Goal: Information Seeking & Learning: Learn about a topic

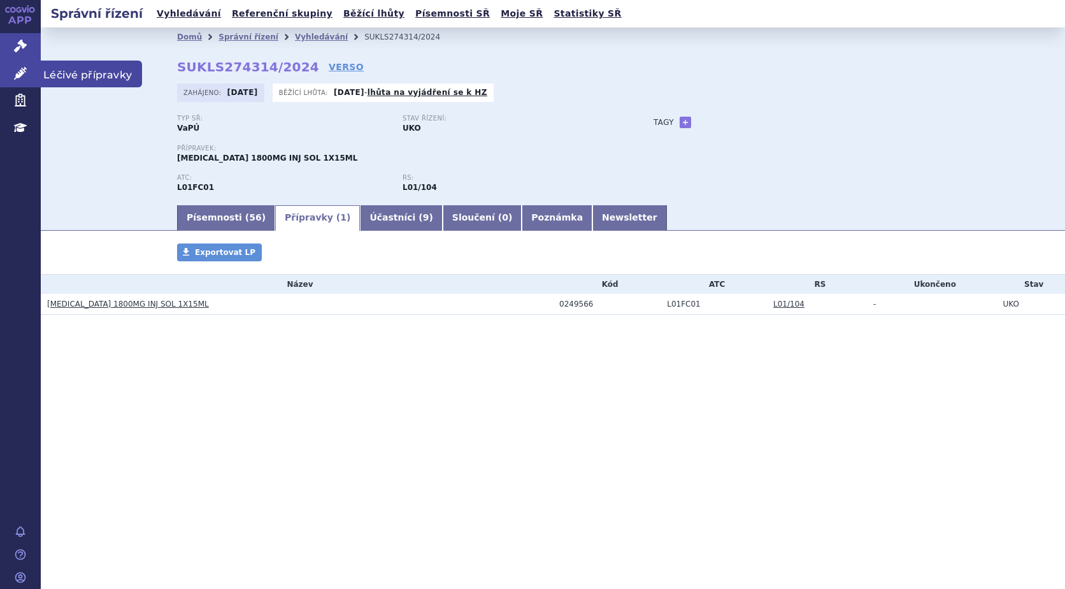
click at [14, 75] on icon at bounding box center [20, 73] width 13 height 13
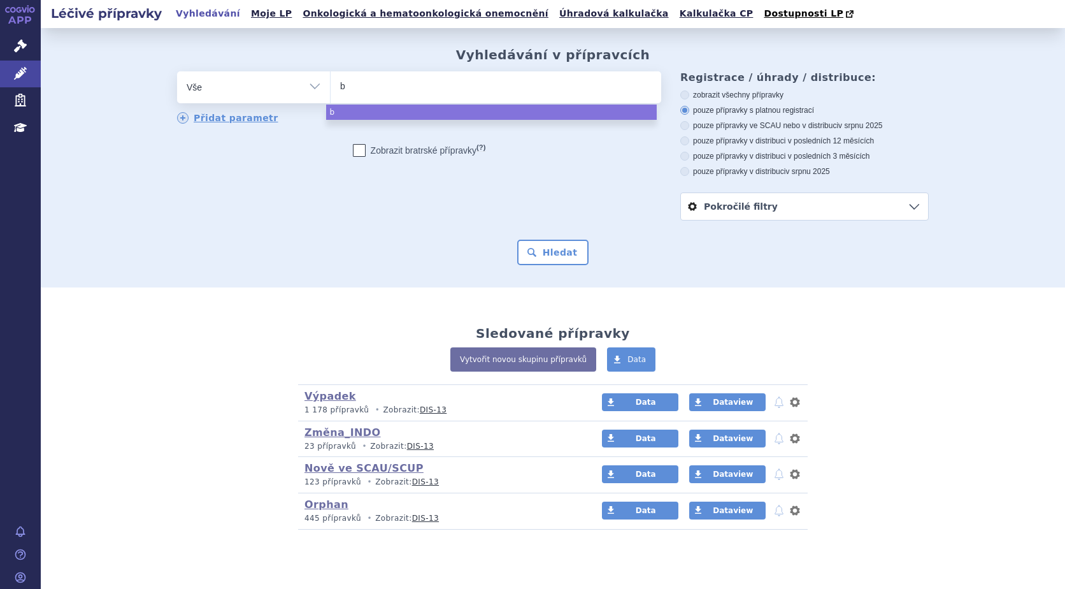
type input "ba"
type input "bave"
type input "baven"
type input "bavenc"
type input "bavenci"
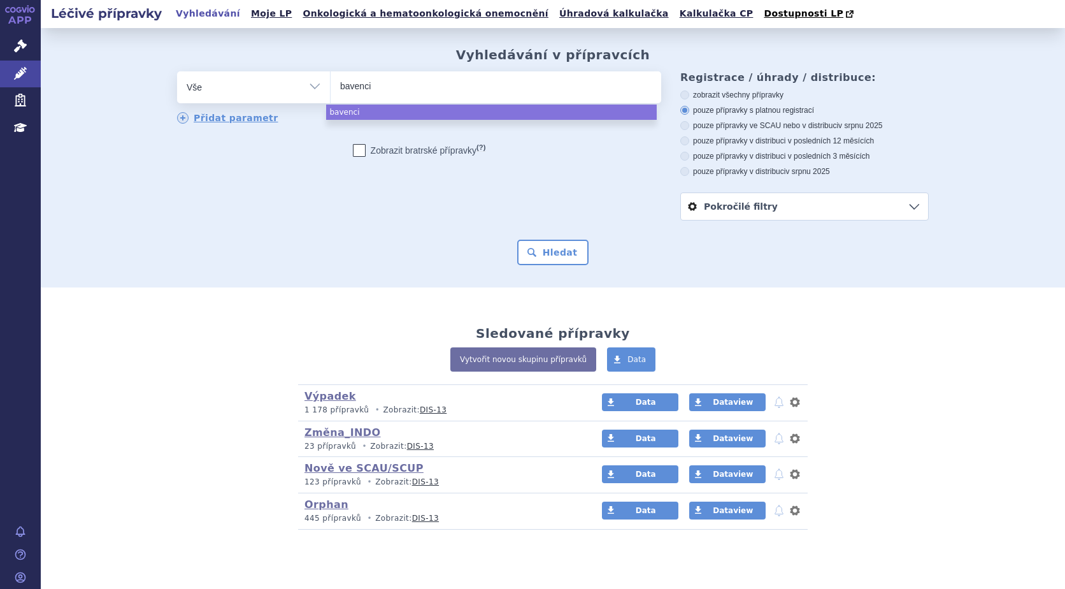
type input "bavencio"
select select "bavencio"
click at [552, 252] on button "Hledat" at bounding box center [553, 252] width 72 height 25
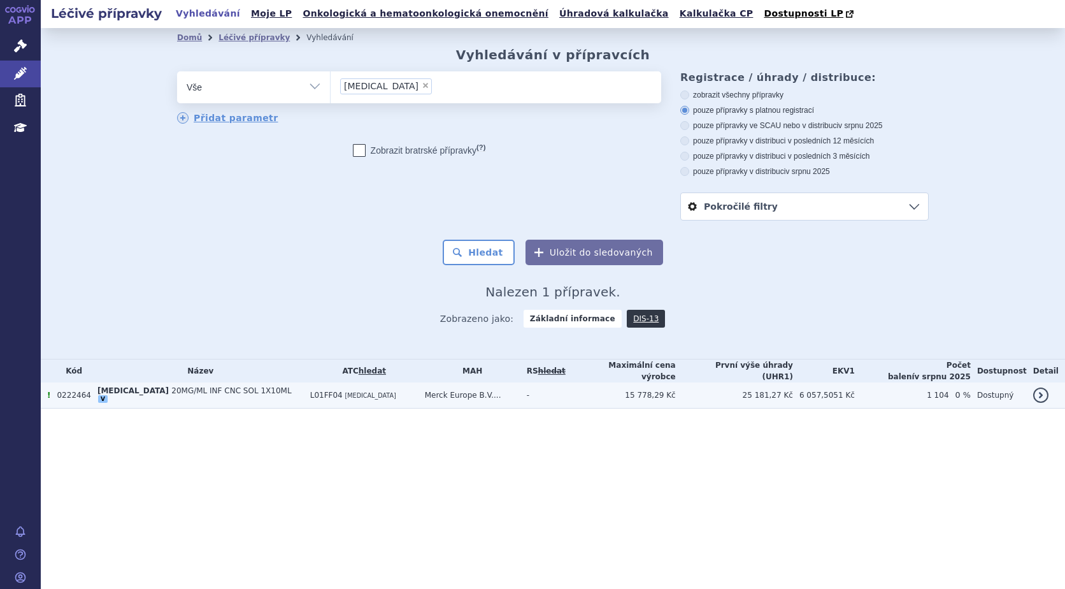
click at [115, 388] on span "[MEDICAL_DATA]" at bounding box center [132, 390] width 71 height 9
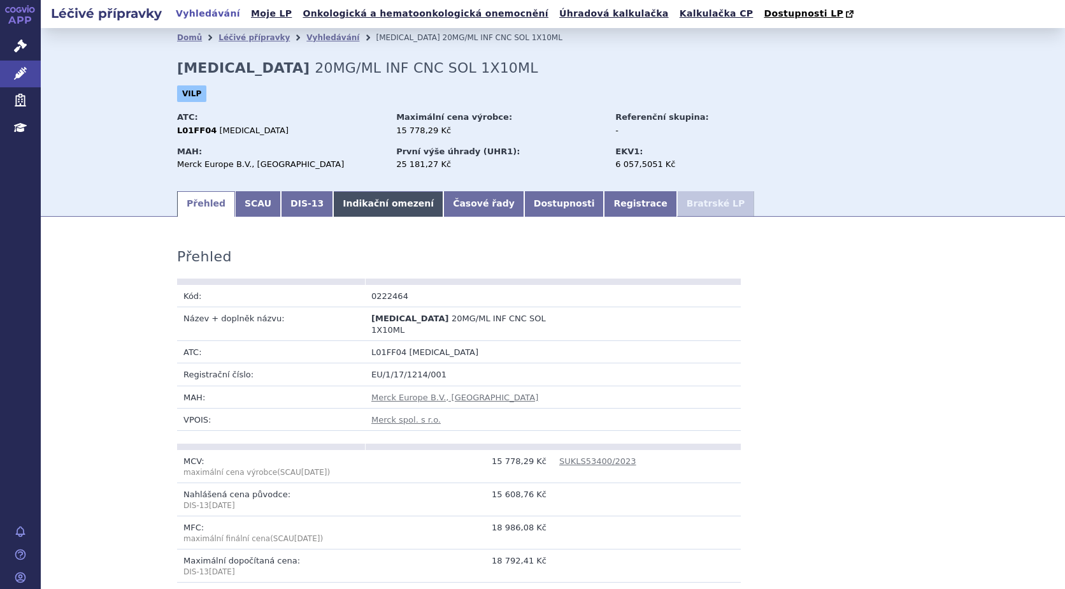
click at [365, 200] on link "Indikační omezení" at bounding box center [388, 203] width 110 height 25
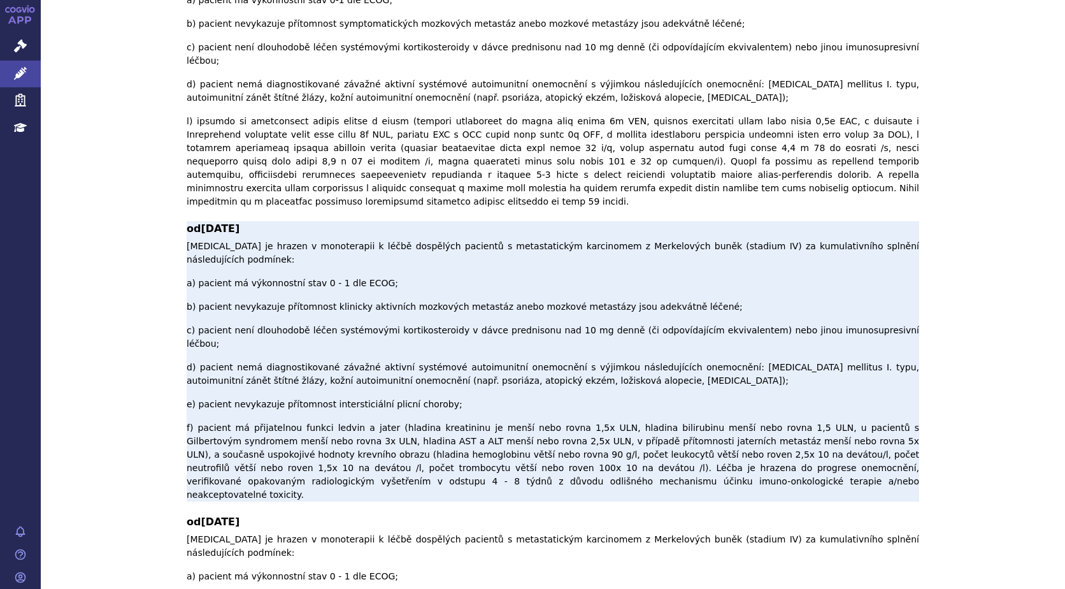
scroll to position [255, 0]
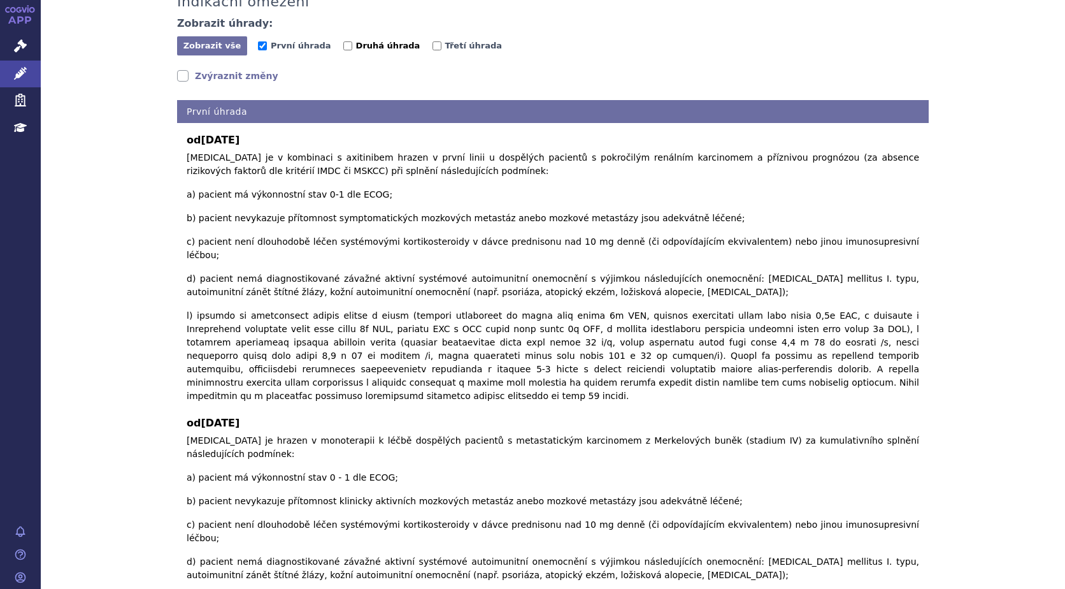
click at [343, 49] on input "Druhá úhrada" at bounding box center [347, 45] width 9 height 9
checkbox input "true"
click at [433, 45] on input "Třetí úhrada" at bounding box center [437, 45] width 9 height 9
checkbox input "true"
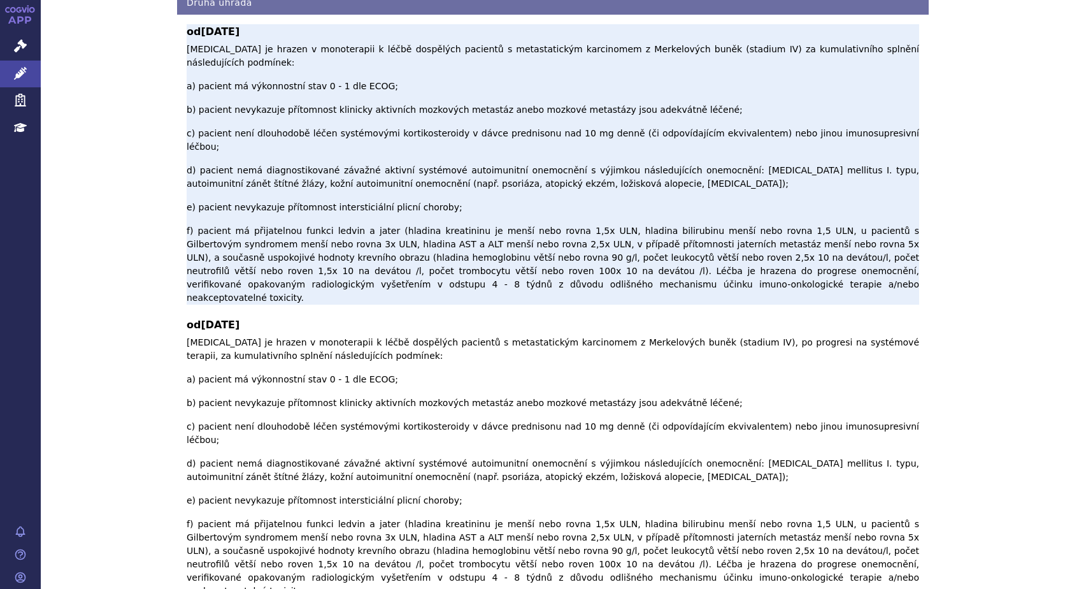
scroll to position [1593, 0]
